Goal: Task Accomplishment & Management: Use online tool/utility

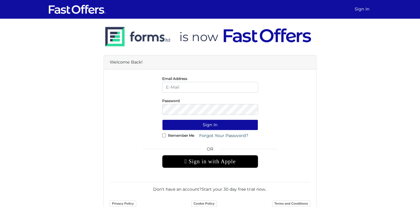
type input "[PERSON_NAME][EMAIL_ADDRESS][DOMAIN_NAME]"
click at [213, 88] on input "[PERSON_NAME][EMAIL_ADDRESS][DOMAIN_NAME]" at bounding box center [210, 87] width 96 height 11
click at [271, 93] on form "Email Address [PERSON_NAME][EMAIL_ADDRESS][DOMAIN_NAME] Password Sign In Rememb…" at bounding box center [210, 141] width 200 height 133
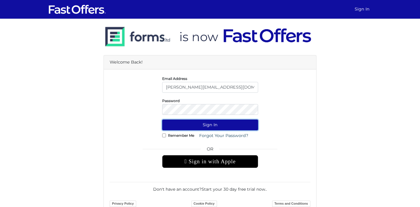
click at [203, 128] on button "Sign In" at bounding box center [210, 124] width 96 height 11
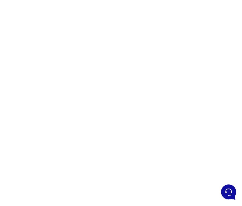
scroll to position [45, 0]
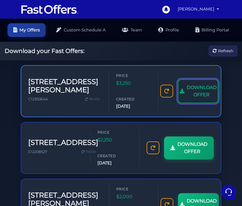
click at [187, 90] on span "DOWNLOAD OFFER" at bounding box center [202, 91] width 30 height 15
